Goal: Task Accomplishment & Management: Complete application form

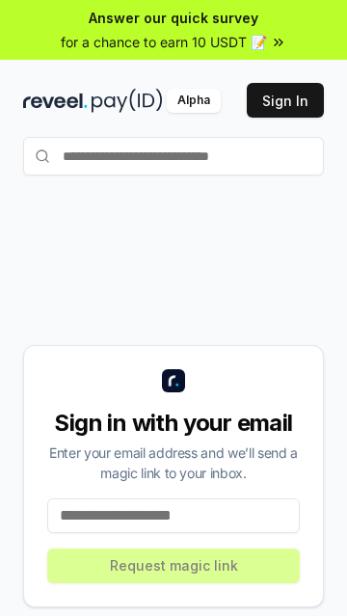
click at [300, 99] on button "Sign In" at bounding box center [285, 100] width 77 height 35
click at [190, 532] on input at bounding box center [173, 514] width 253 height 35
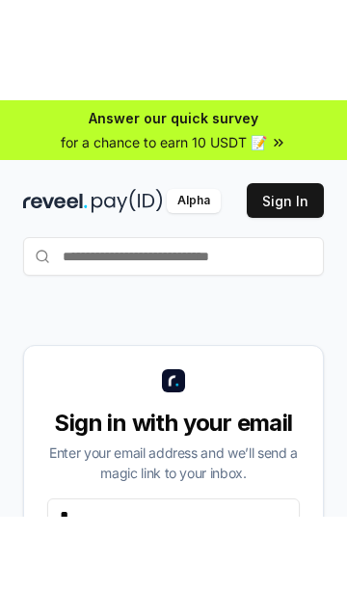
scroll to position [33, 0]
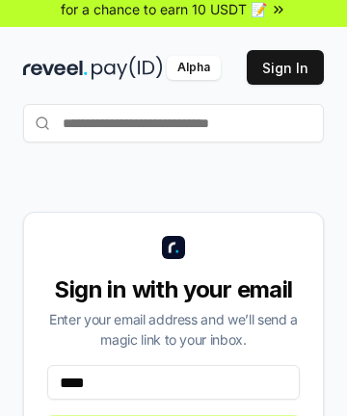
type input "*****"
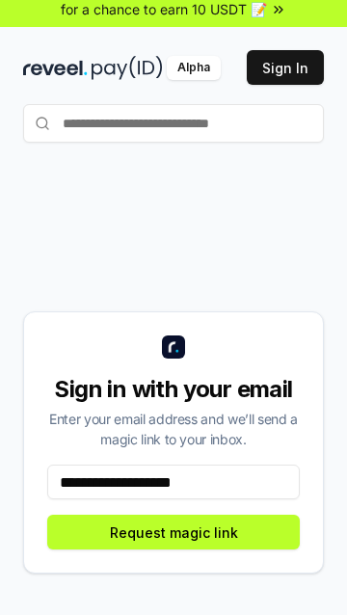
type input "**********"
click at [233, 549] on button "Request magic link" at bounding box center [173, 532] width 253 height 35
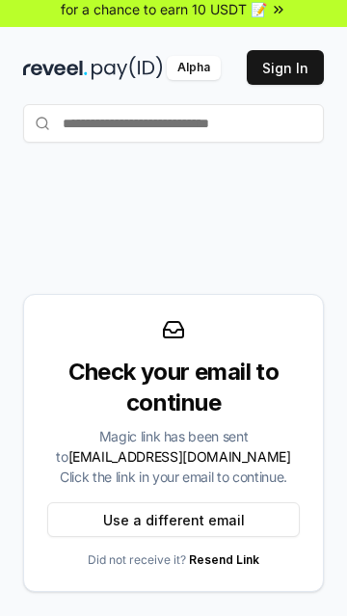
scroll to position [0, 0]
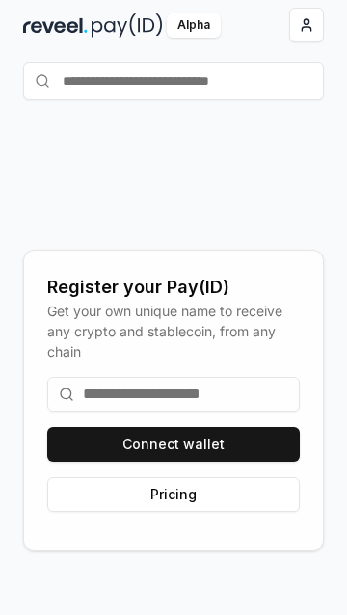
scroll to position [75, 0]
click at [242, 412] on input at bounding box center [173, 394] width 253 height 35
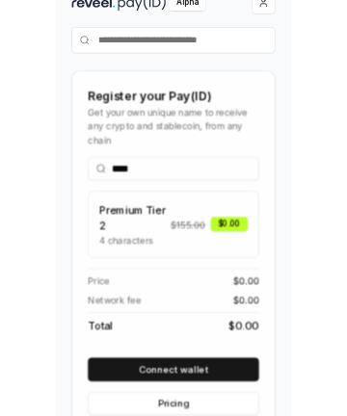
scroll to position [97, 0]
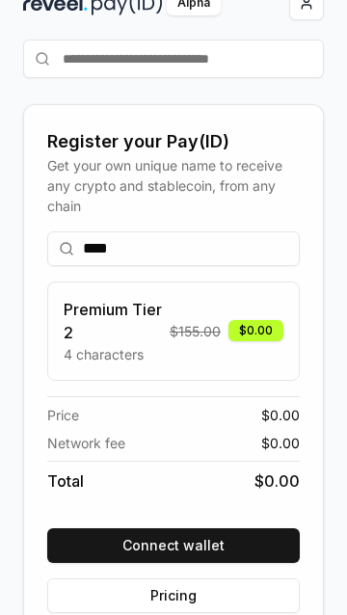
click at [260, 266] on input "****" at bounding box center [173, 248] width 253 height 35
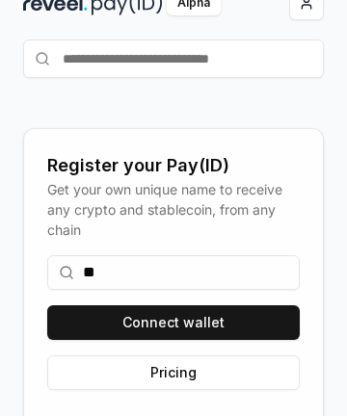
type input "*"
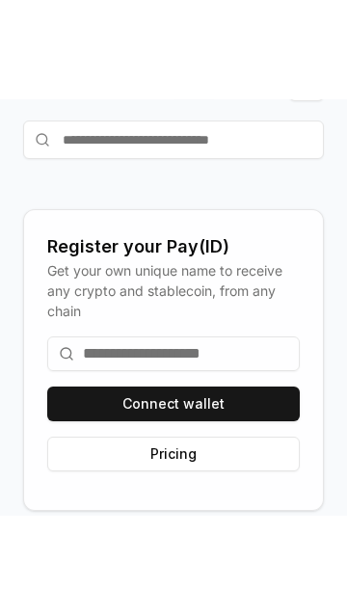
scroll to position [121, 0]
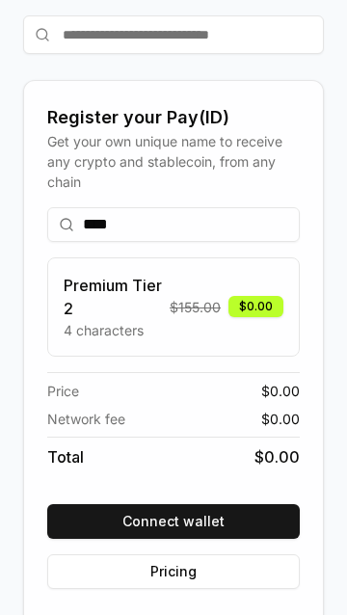
click at [216, 539] on button "Connect wallet" at bounding box center [173, 521] width 253 height 35
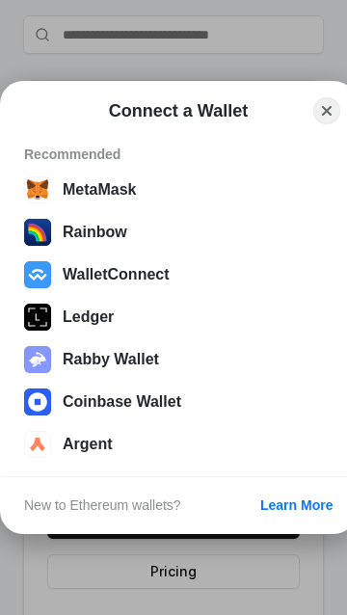
click at [205, 294] on button "WalletConnect" at bounding box center [178, 274] width 320 height 39
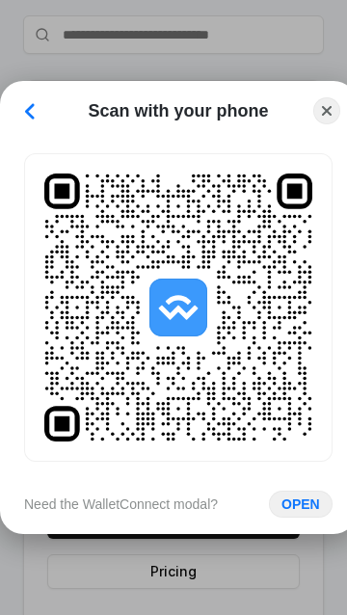
click at [295, 518] on button "OPEN" at bounding box center [301, 504] width 64 height 27
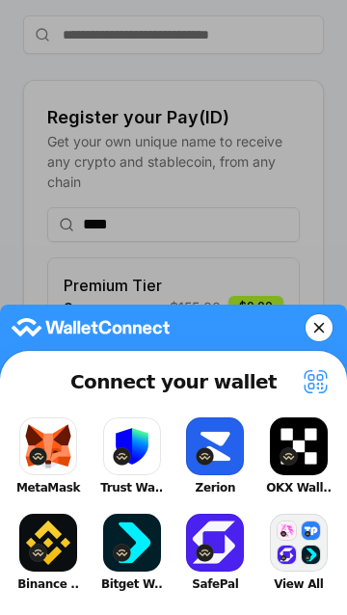
click at [291, 482] on button "OKX Wall.." at bounding box center [298, 456] width 77 height 87
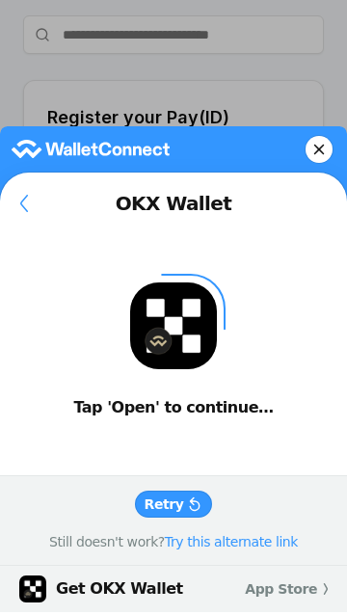
click at [190, 518] on button "Retry" at bounding box center [174, 504] width 78 height 27
click at [325, 163] on button at bounding box center [319, 149] width 27 height 27
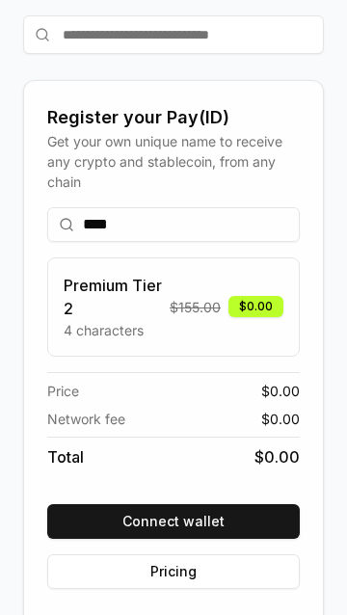
click at [254, 539] on button "Connect wallet" at bounding box center [173, 521] width 253 height 35
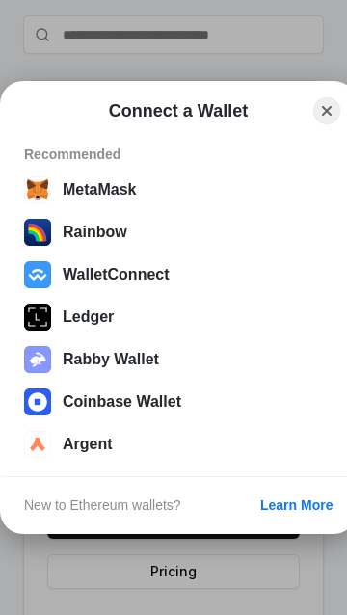
click at [154, 294] on button "WalletConnect" at bounding box center [178, 274] width 320 height 39
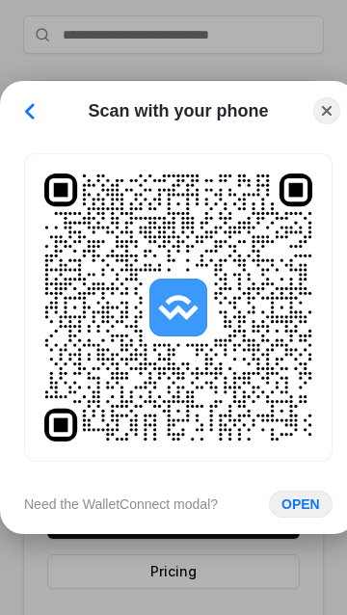
click at [308, 518] on button "OPEN" at bounding box center [301, 504] width 64 height 27
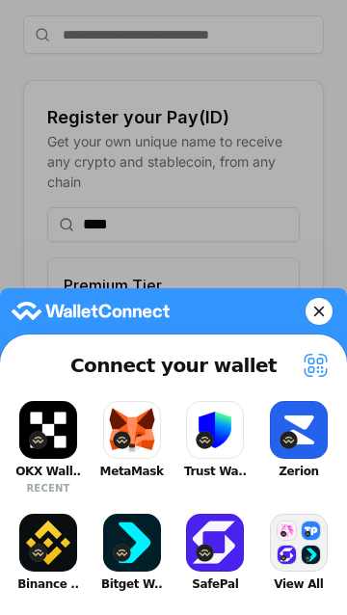
click at [53, 467] on button "OKX Wall.. RECENT" at bounding box center [48, 447] width 77 height 103
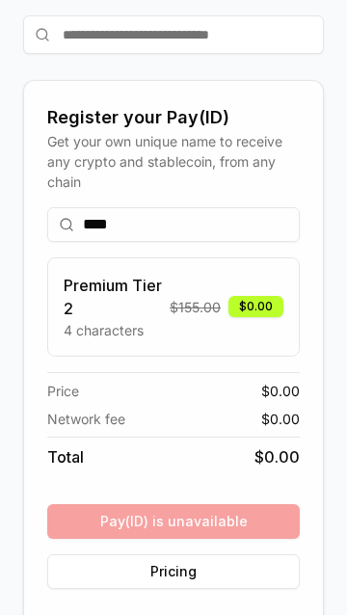
click at [231, 242] on input "****" at bounding box center [173, 224] width 253 height 35
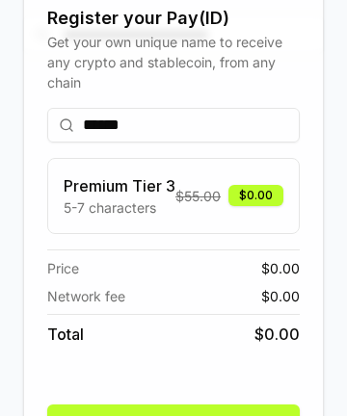
type input "******"
click at [239, 440] on button "Register" at bounding box center [173, 422] width 253 height 35
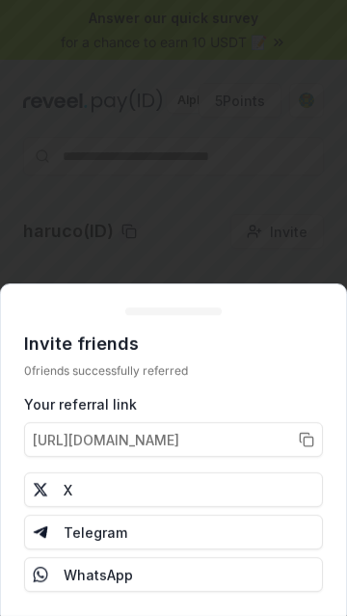
click at [268, 213] on div at bounding box center [173, 308] width 347 height 616
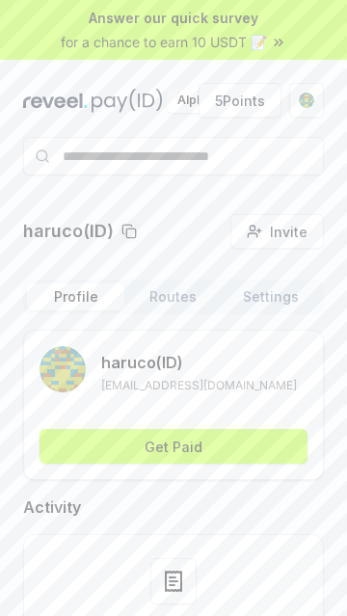
click at [241, 442] on button "Get Paid" at bounding box center [174, 446] width 268 height 35
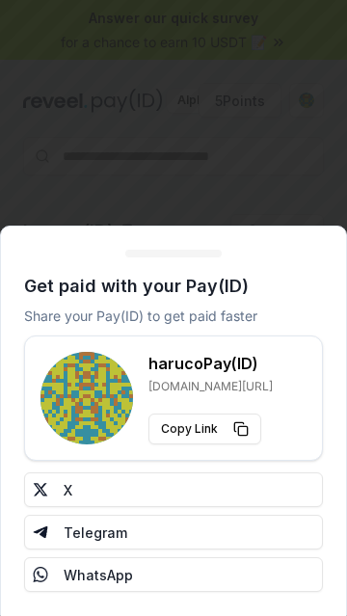
click at [263, 188] on div at bounding box center [173, 308] width 347 height 616
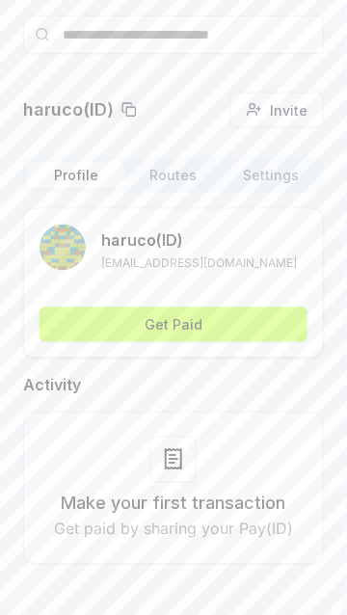
scroll to position [71, 0]
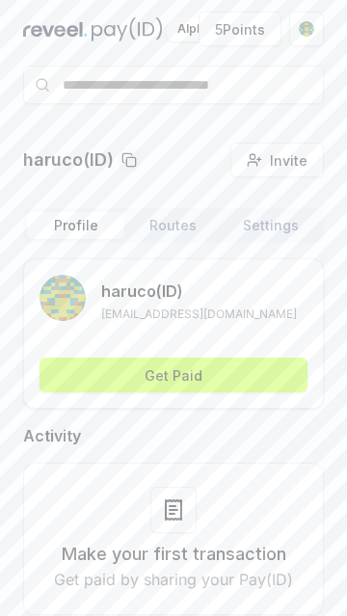
click at [192, 225] on button "Routes" at bounding box center [172, 225] width 97 height 27
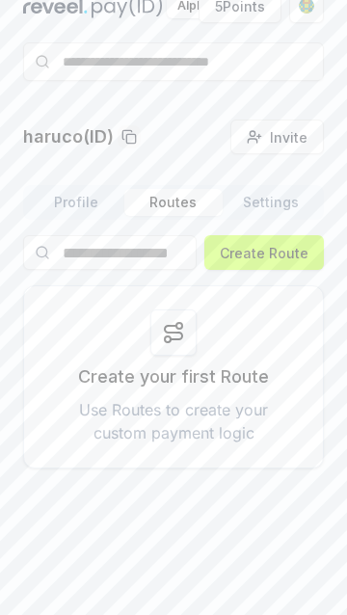
scroll to position [121, 0]
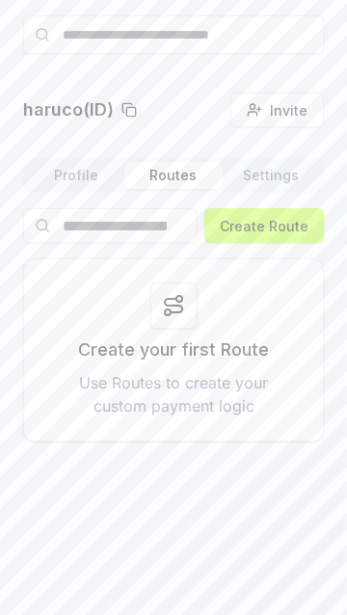
click at [295, 226] on button "Create Route" at bounding box center [264, 225] width 120 height 35
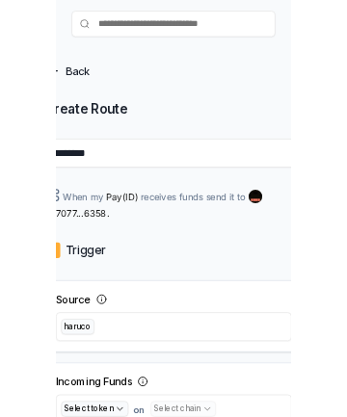
scroll to position [127, 0]
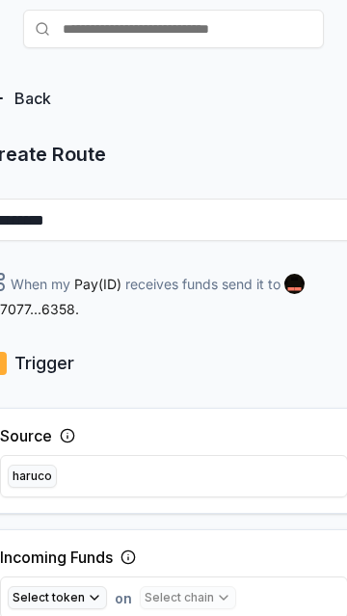
click at [187, 217] on input "********" at bounding box center [174, 220] width 381 height 42
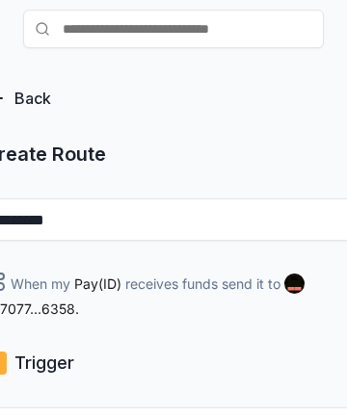
click at [15, 215] on input "********" at bounding box center [174, 220] width 381 height 42
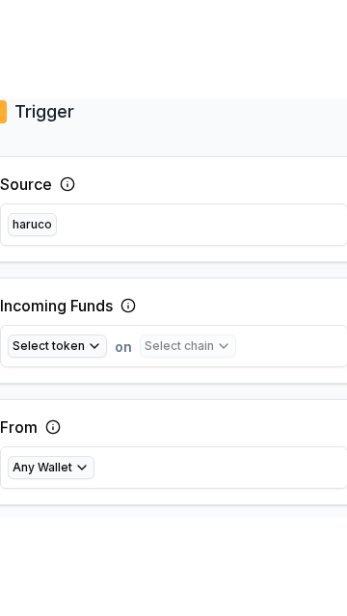
scroll to position [483, 0]
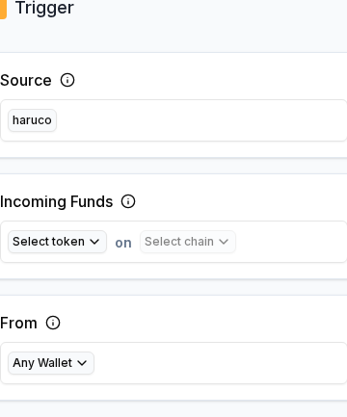
type input "**********"
click at [90, 244] on button "Select token" at bounding box center [57, 241] width 99 height 23
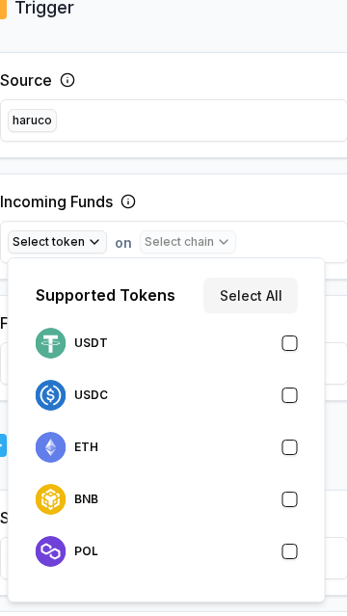
click at [290, 347] on button "button" at bounding box center [289, 342] width 15 height 15
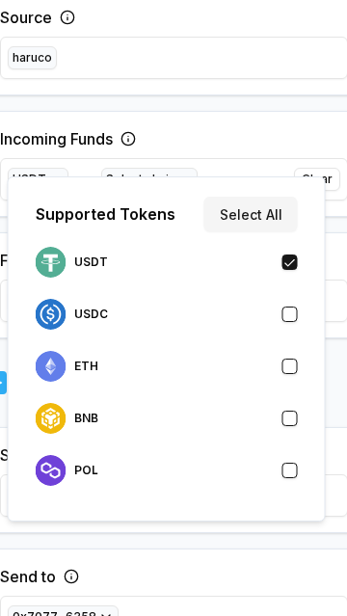
scroll to position [570, 0]
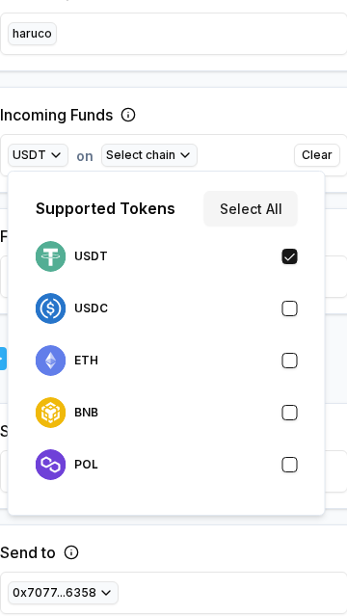
click at [228, 556] on div "Send to 0x7077...6358" at bounding box center [174, 577] width 381 height 106
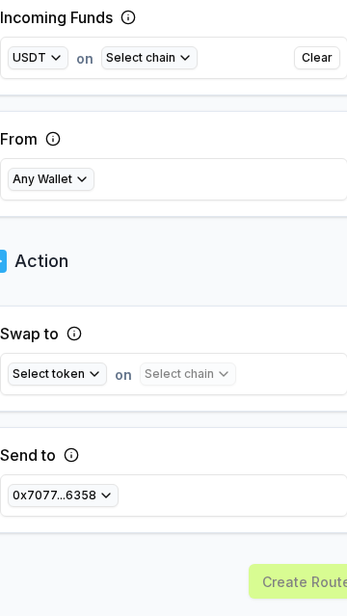
scroll to position [673, 0]
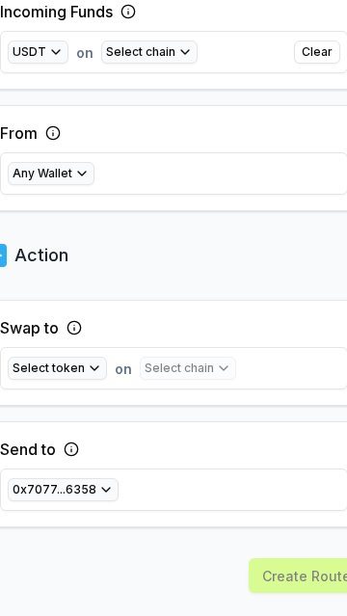
click at [95, 365] on button "Select token" at bounding box center [57, 368] width 99 height 23
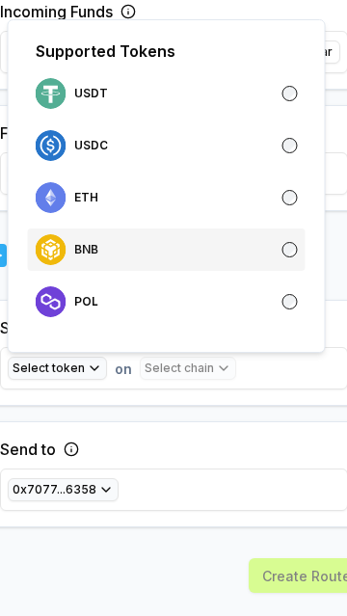
click at [296, 242] on div "BNB" at bounding box center [167, 249] width 262 height 31
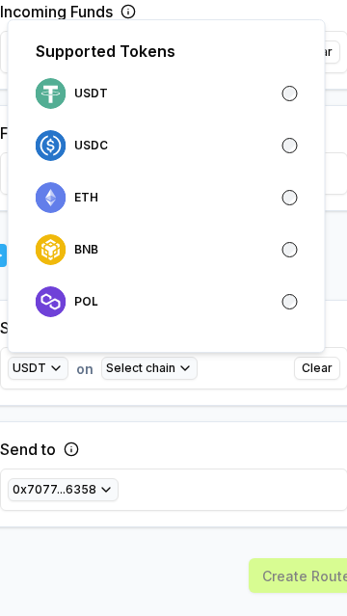
click at [181, 369] on button "Select chain" at bounding box center [149, 368] width 96 height 23
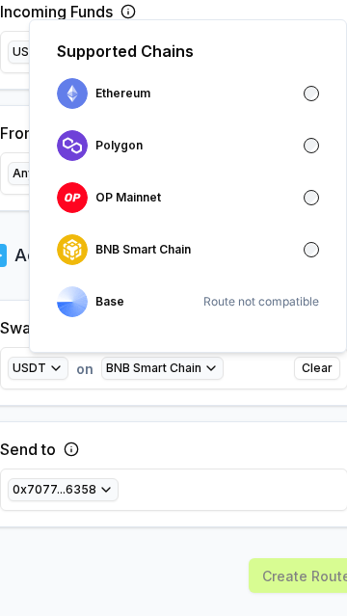
click at [241, 412] on div "Swap to USDT on BNB Smart Chain Clear Send to 0x7077...6358" at bounding box center [174, 413] width 381 height 227
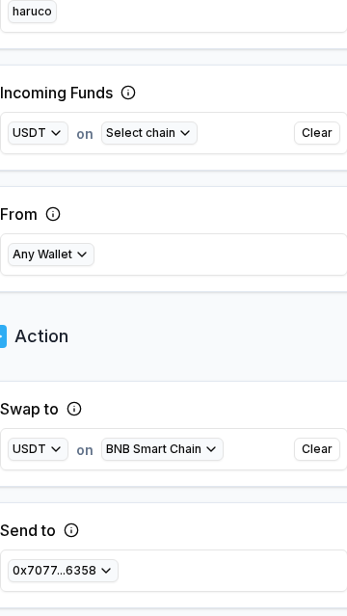
scroll to position [590, 0]
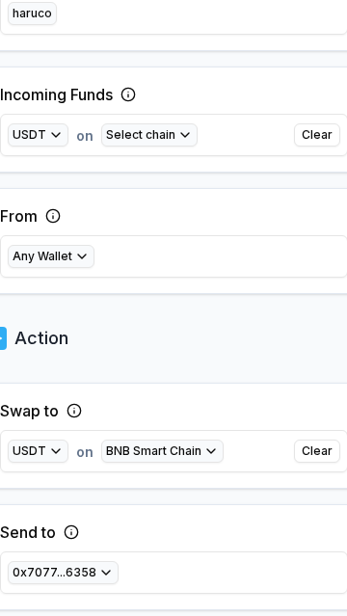
click at [82, 265] on button "Any Wallet" at bounding box center [51, 256] width 87 height 23
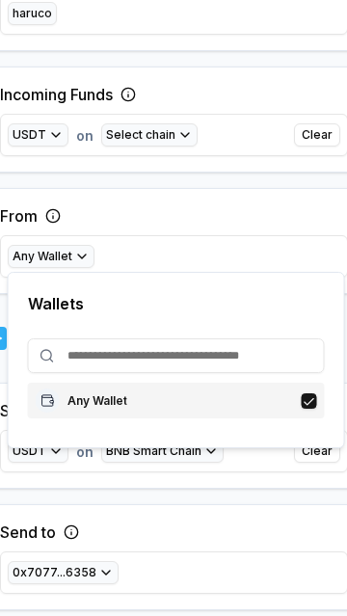
click at [261, 399] on div "Any Wallet" at bounding box center [176, 400] width 281 height 24
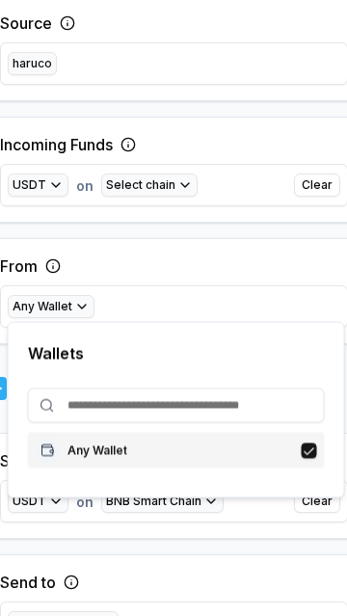
scroll to position [539, 0]
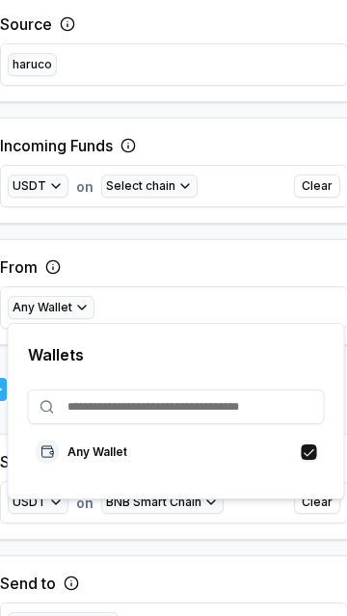
click at [269, 251] on div "From Any Wallet" at bounding box center [174, 292] width 381 height 106
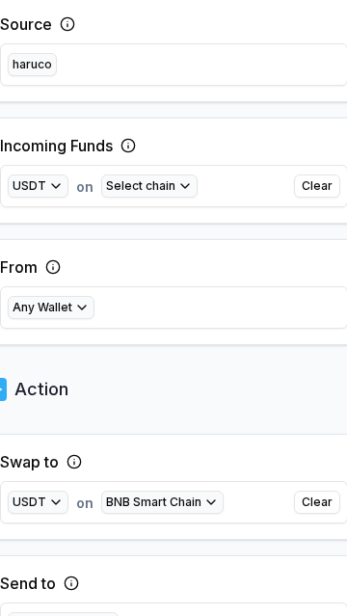
click at [169, 185] on button "Select chain" at bounding box center [149, 185] width 96 height 23
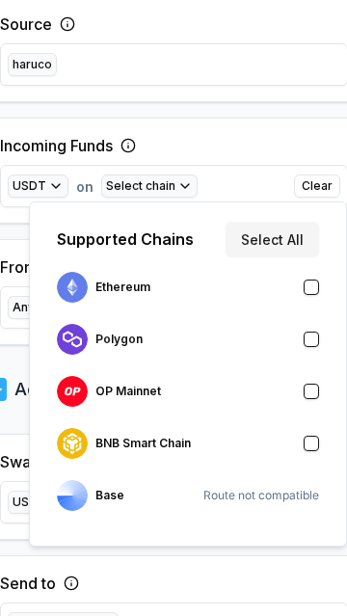
click at [315, 436] on button "button" at bounding box center [311, 443] width 15 height 15
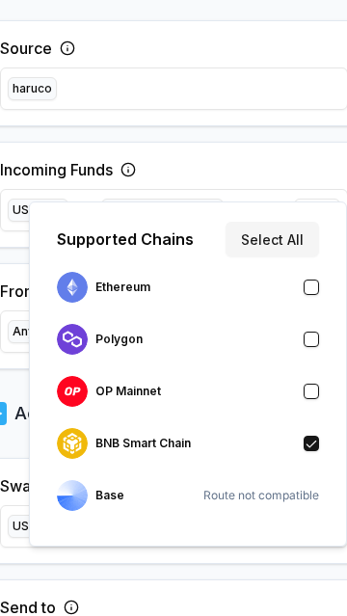
scroll to position [563, 0]
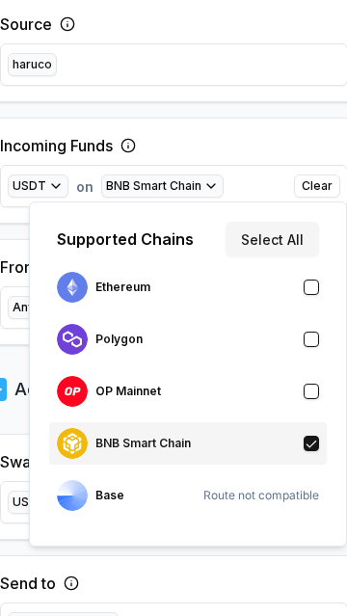
click at [260, 438] on div "BNB Smart Chain" at bounding box center [188, 443] width 262 height 31
click at [292, 446] on div "BNB Smart Chain" at bounding box center [188, 443] width 262 height 31
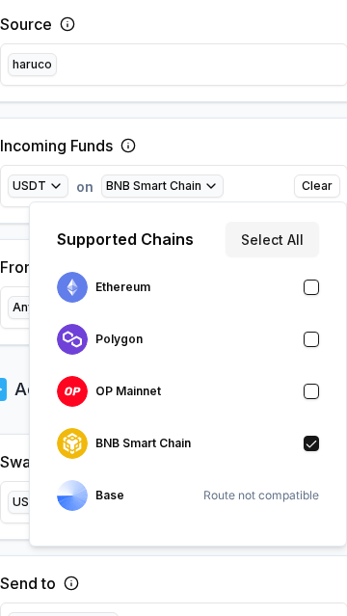
click at [255, 130] on div "Incoming Funds USDT on BNB Smart Chain Clear" at bounding box center [174, 171] width 381 height 106
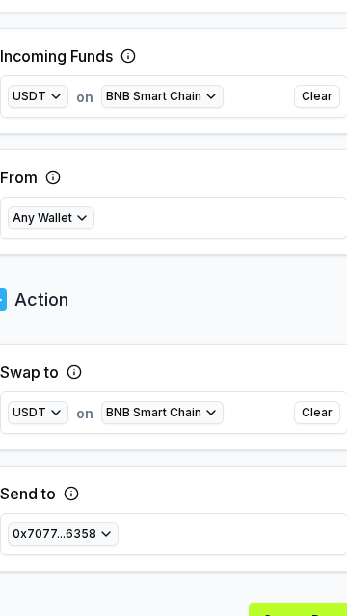
scroll to position [745, 0]
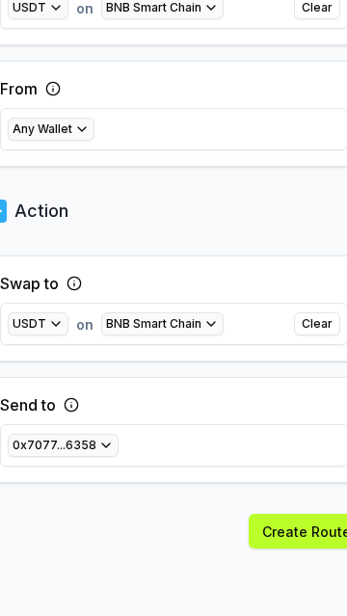
click at [308, 527] on button "Create Route" at bounding box center [307, 531] width 116 height 35
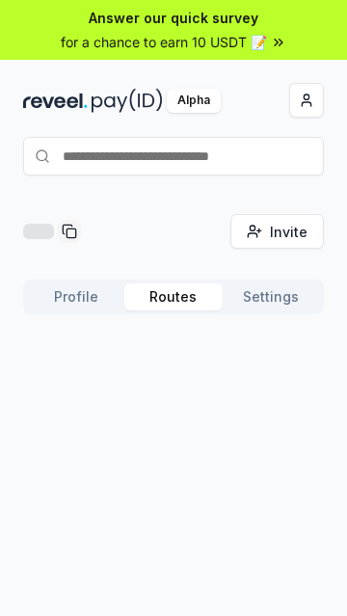
click at [93, 293] on button "Profile" at bounding box center [75, 296] width 97 height 27
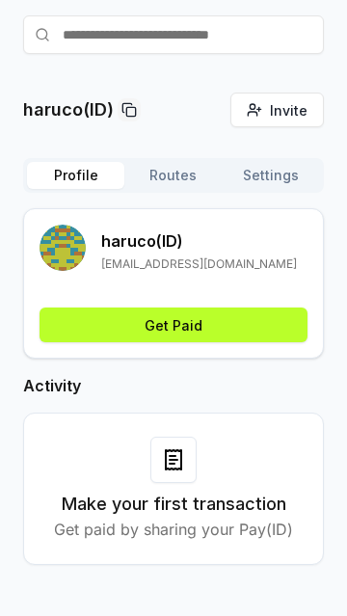
scroll to position [87, 0]
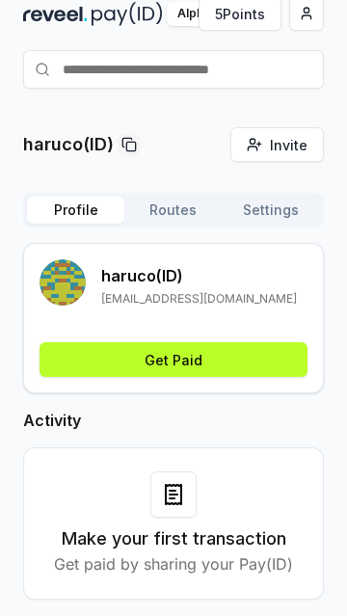
click at [176, 214] on button "Routes" at bounding box center [172, 210] width 97 height 27
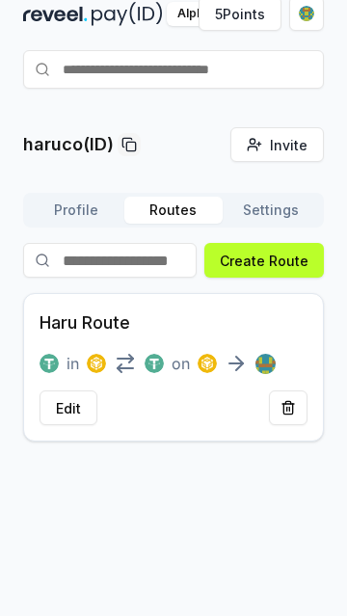
click at [281, 216] on button "Settings" at bounding box center [271, 210] width 97 height 27
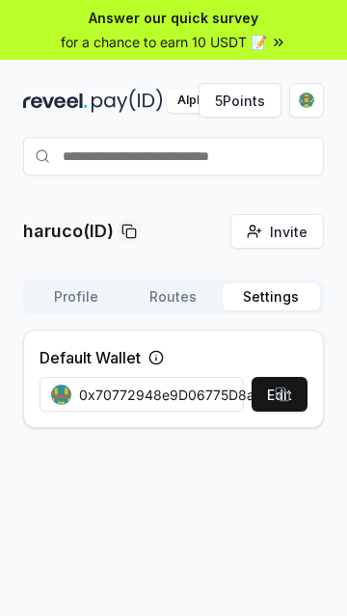
click at [265, 36] on span "for a chance to earn 10 USDT 📝" at bounding box center [164, 42] width 206 height 20
